Goal: Task Accomplishment & Management: Manage account settings

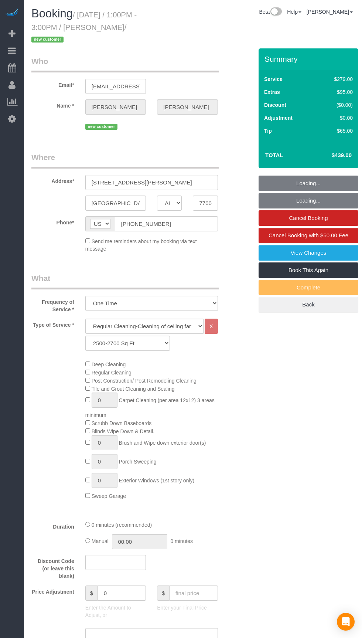
select select "[GEOGRAPHIC_DATA]"
select select "3"
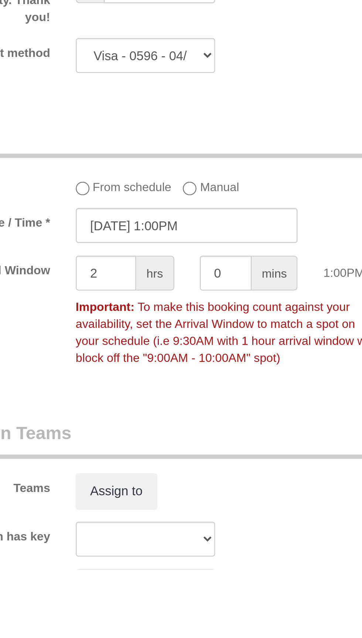
scroll to position [360, 0]
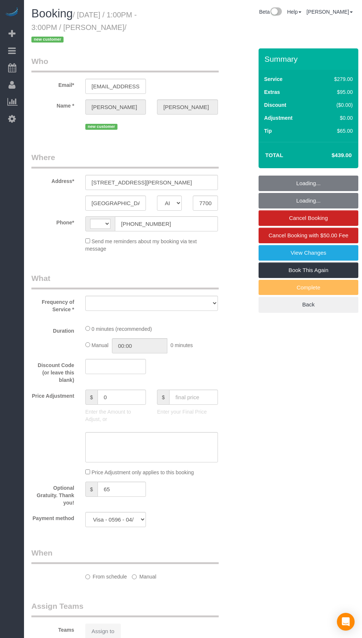
select select "[GEOGRAPHIC_DATA]"
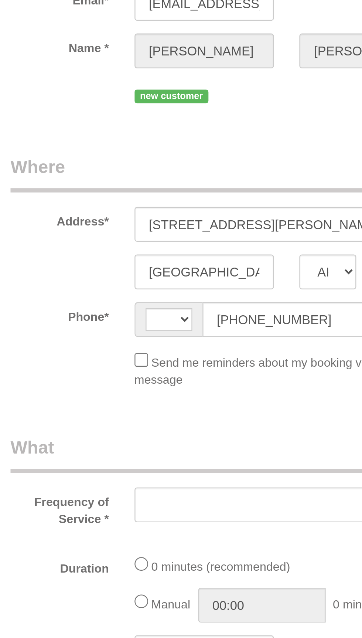
select select "string:US"
select select "object:1142"
select select "3"
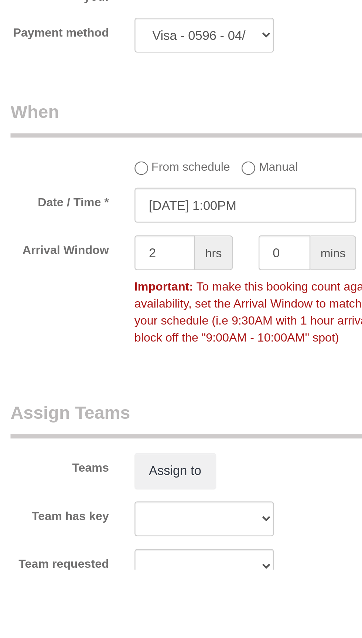
scroll to position [323, 0]
